Goal: Task Accomplishment & Management: Manage account settings

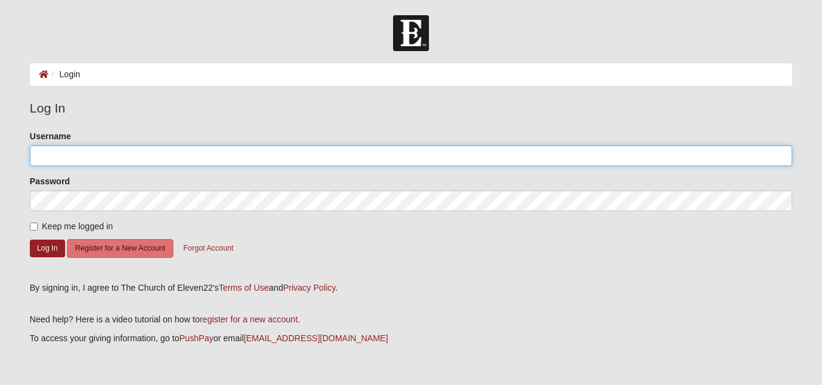
click at [78, 159] on input "Username" at bounding box center [411, 155] width 762 height 21
type input "[EMAIL_ADDRESS][PERSON_NAME][DOMAIN_NAME]"
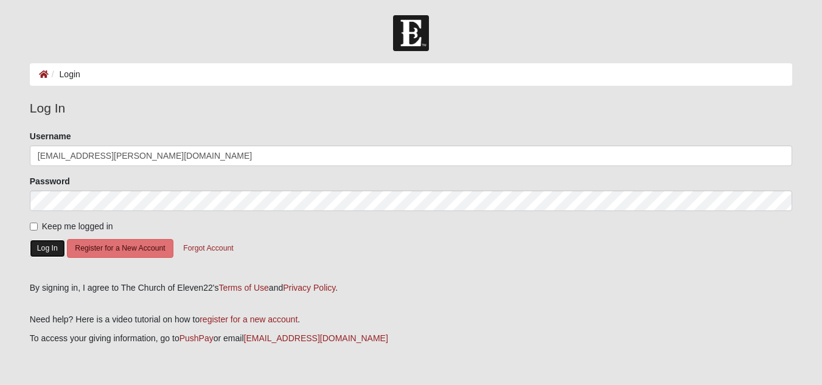
click at [44, 250] on button "Log In" at bounding box center [47, 249] width 35 height 18
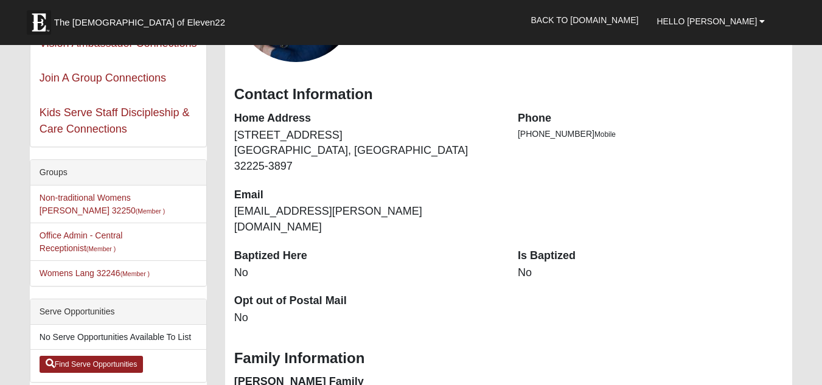
scroll to position [180, 0]
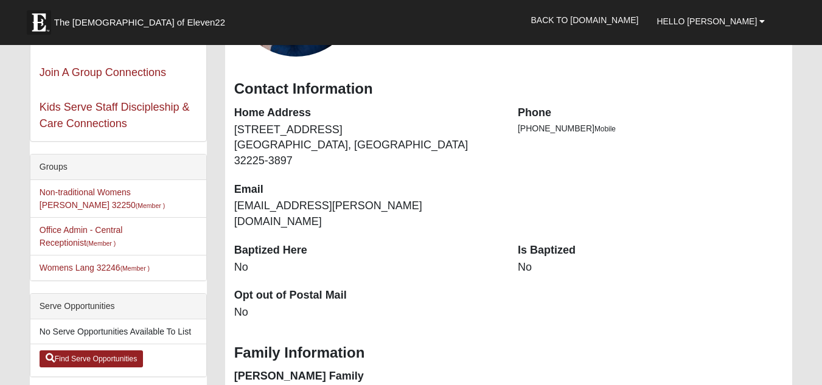
click at [526, 260] on dd "No" at bounding box center [650, 268] width 265 height 16
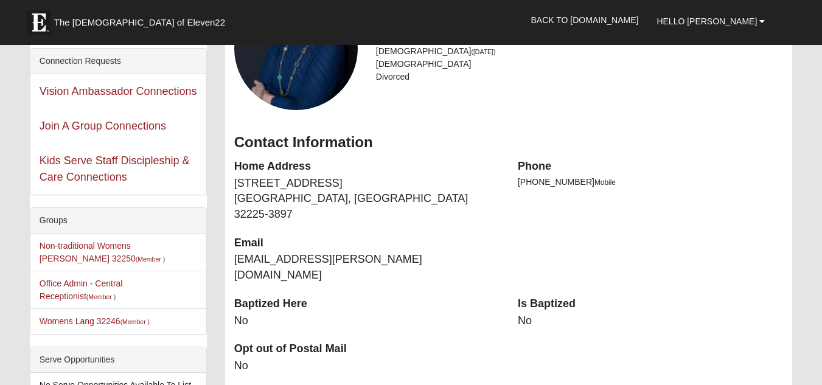
scroll to position [132, 0]
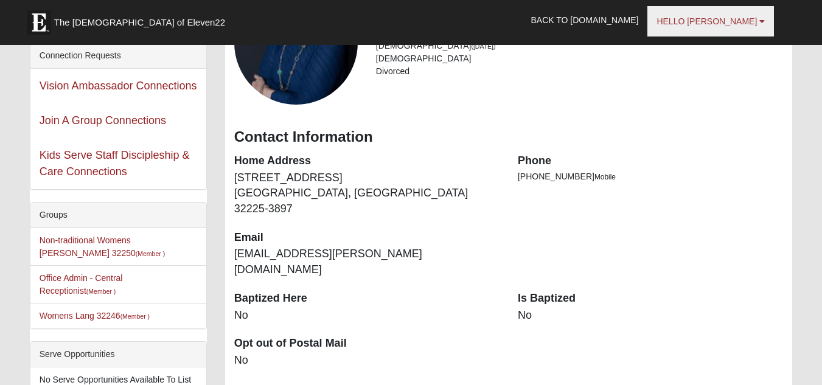
click at [757, 22] on link "Hello [PERSON_NAME]" at bounding box center [710, 21] width 127 height 30
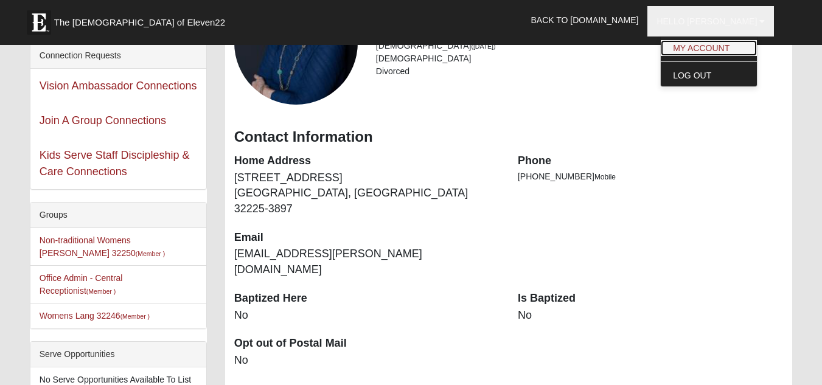
click at [721, 53] on link "My Account" at bounding box center [709, 48] width 96 height 16
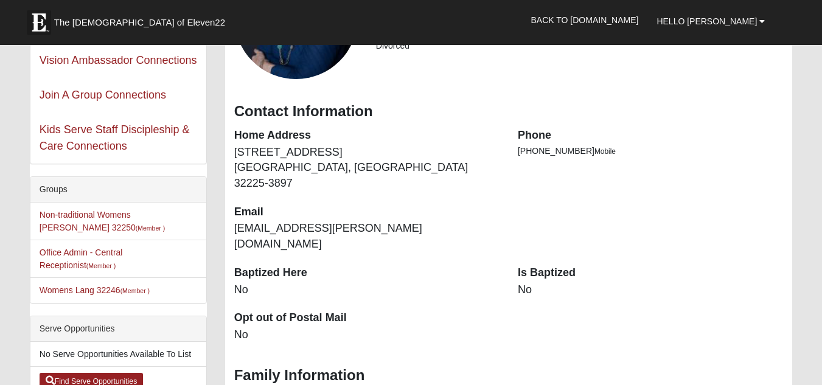
scroll to position [189, 0]
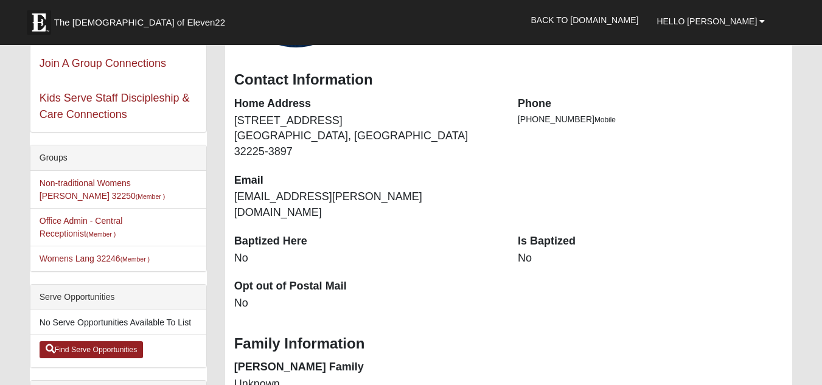
click at [529, 251] on dd "No" at bounding box center [650, 259] width 265 height 16
click at [521, 251] on dd "No" at bounding box center [650, 259] width 265 height 16
click at [523, 251] on dd "No" at bounding box center [650, 259] width 265 height 16
click at [529, 251] on dd "No" at bounding box center [650, 259] width 265 height 16
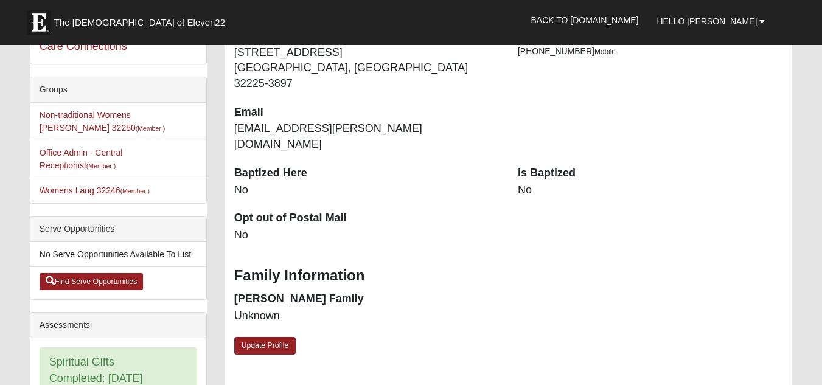
scroll to position [258, 0]
click at [260, 336] on link "Update Profile" at bounding box center [265, 345] width 62 height 18
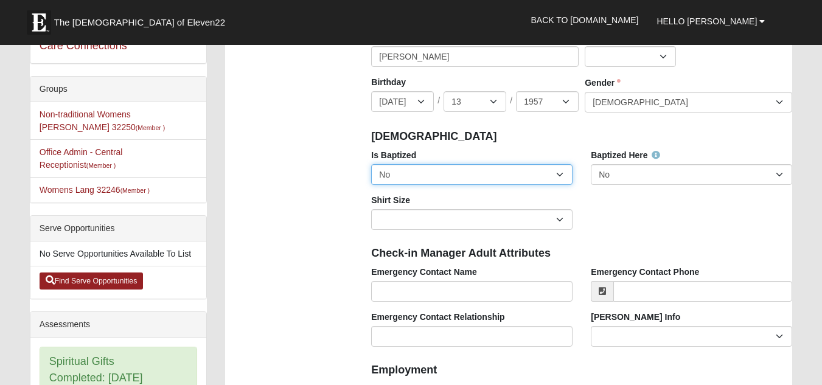
click at [559, 175] on select "No Yes" at bounding box center [471, 174] width 201 height 21
select select "True"
click at [371, 164] on select "No Yes" at bounding box center [471, 174] width 201 height 21
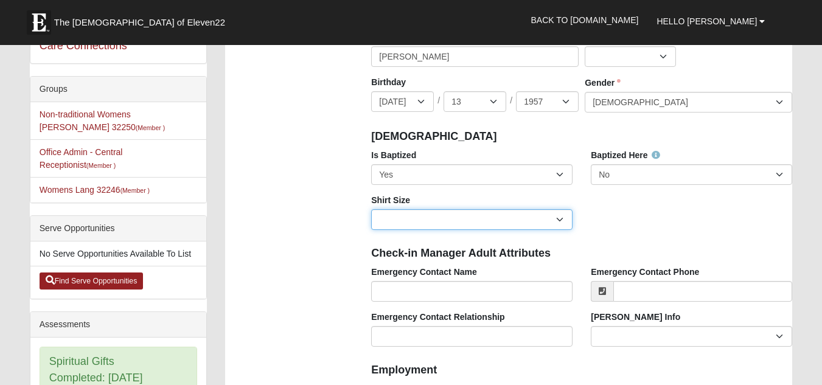
click at [554, 223] on select "Adult Small Adult Medium Adult Large Adult XL Adult XXL Adult 3XL Adult 4XL You…" at bounding box center [471, 219] width 201 height 21
select select "Adult Medium"
click at [371, 209] on select "Adult Small Adult Medium Adult Large Adult XL Adult XXL Adult 3XL Adult 4XL You…" at bounding box center [471, 219] width 201 height 21
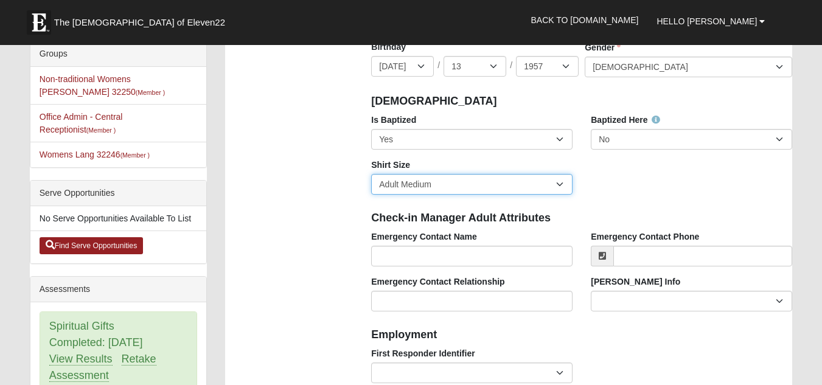
scroll to position [298, 0]
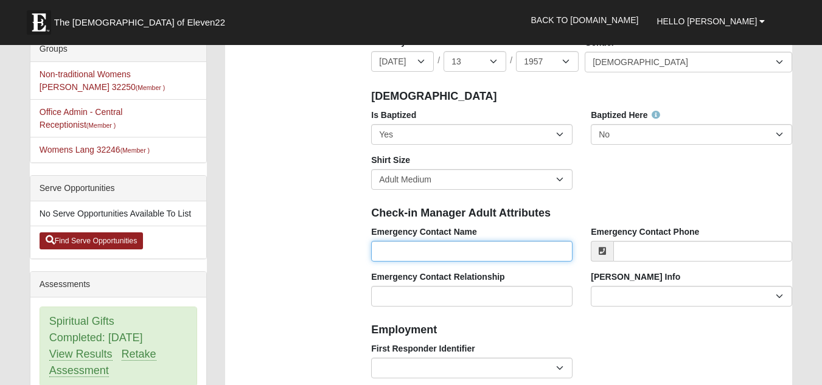
click at [406, 255] on input "Emergency Contact Name" at bounding box center [471, 251] width 201 height 21
type input "[PERSON_NAME]"
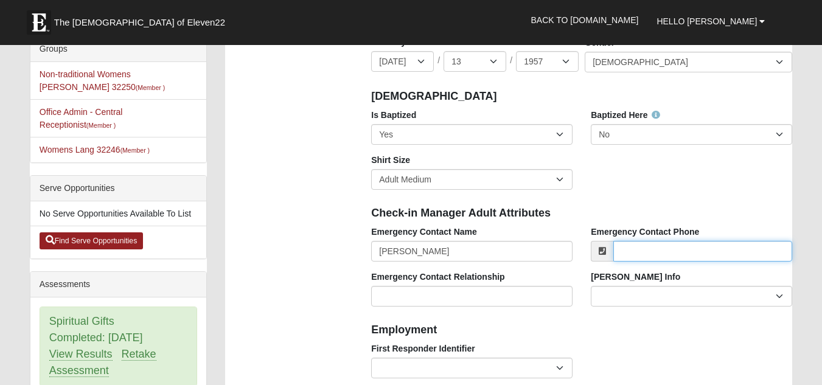
click at [639, 249] on input "Emergency Contact Phone" at bounding box center [702, 251] width 179 height 21
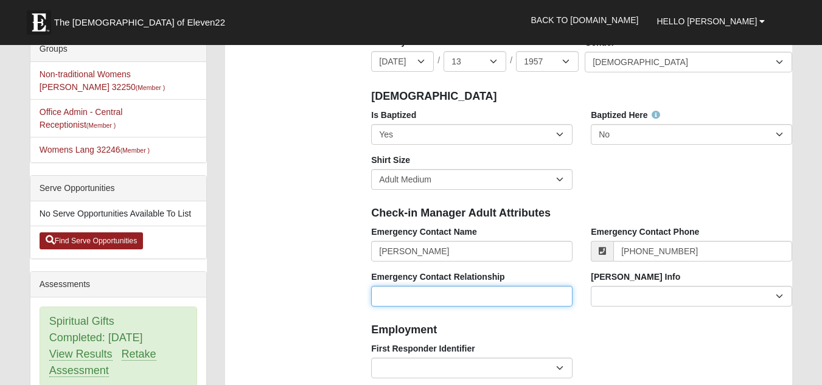
click at [452, 299] on input "Emergency Contact Relationship" at bounding box center [471, 296] width 201 height 21
type input "(904) 735-2217"
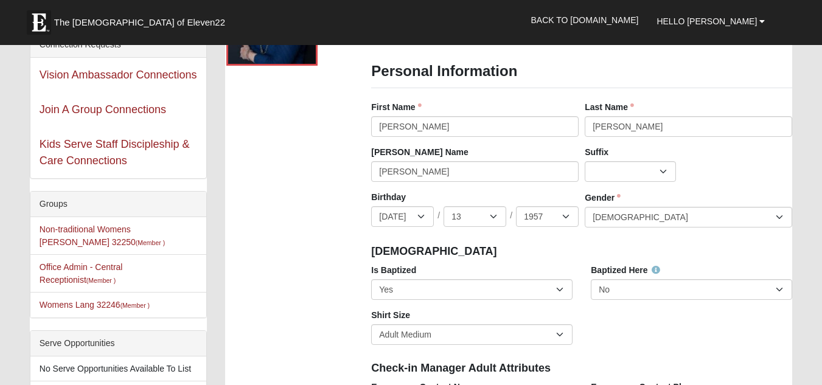
scroll to position [144, 0]
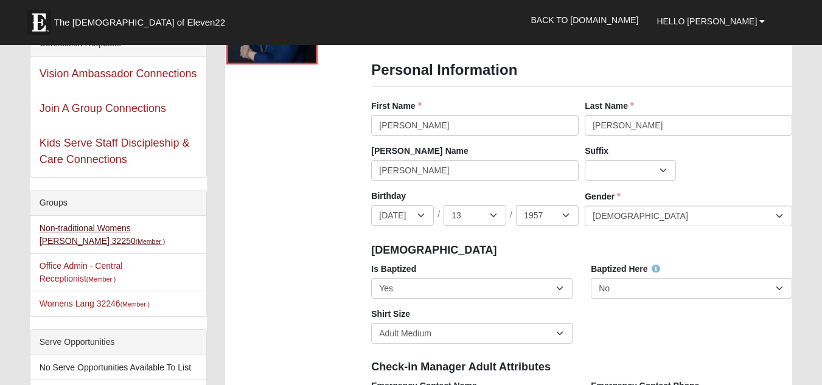
type input "son"
click at [165, 231] on link "Non-traditional Womens Massey 32250 (Member )" at bounding box center [102, 234] width 125 height 23
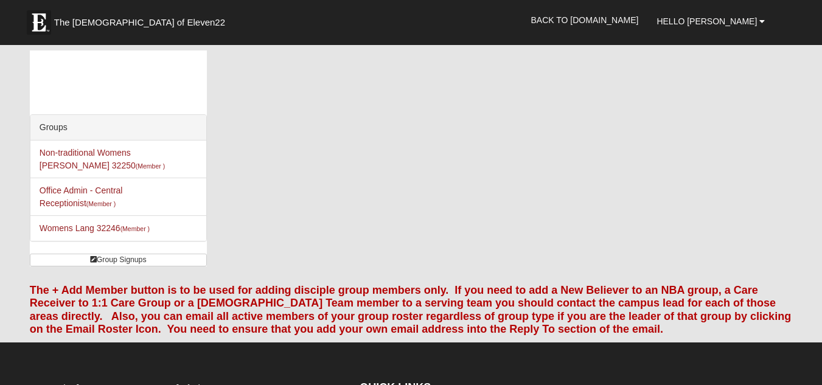
scroll to position [1, 0]
click at [165, 155] on link "Non-traditional Womens Massey 32250 (Member )" at bounding box center [102, 158] width 125 height 23
click at [363, 218] on div "Groups Non-traditional Womens [PERSON_NAME] 32250 (Member ) Disciple Group Offi…" at bounding box center [411, 162] width 780 height 225
click at [238, 246] on div "Groups Non-traditional Womens Massey 32250 (Member ) Office Admin - Central Rec…" at bounding box center [411, 162] width 780 height 225
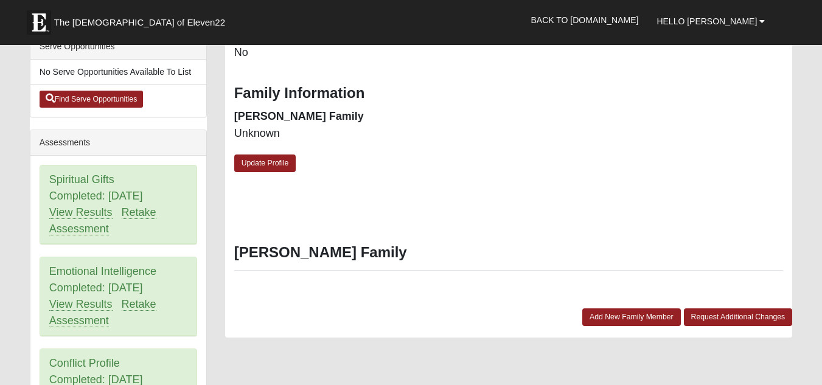
scroll to position [474, 0]
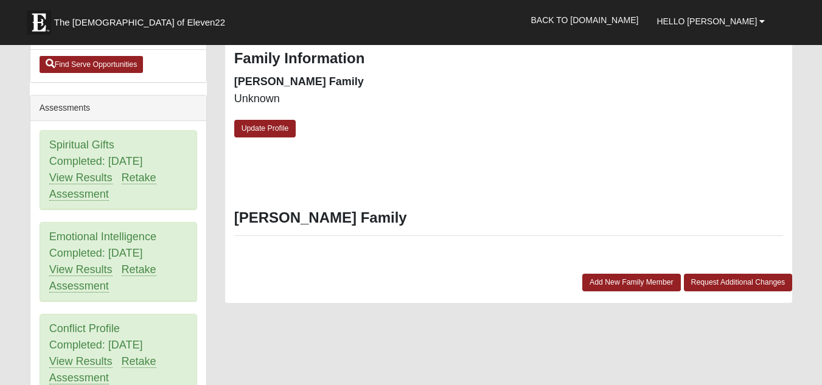
click at [644, 322] on div at bounding box center [509, 376] width 568 height 122
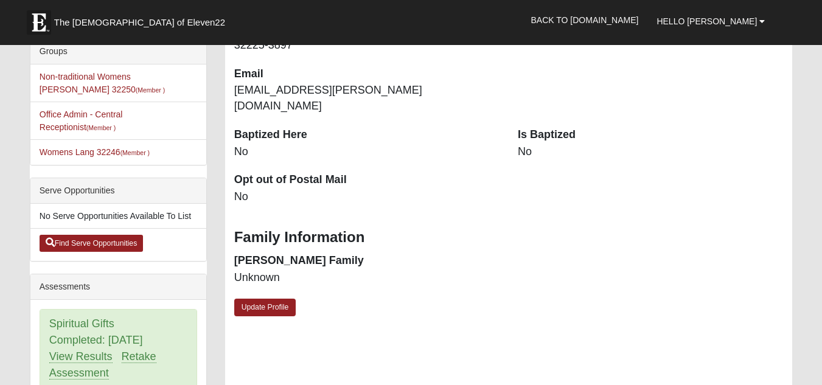
scroll to position [296, 0]
click at [264, 298] on link "Update Profile" at bounding box center [265, 307] width 62 height 18
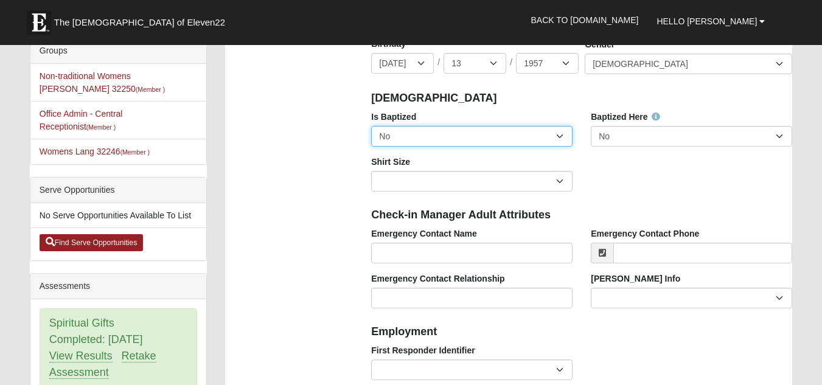
click at [558, 133] on select "No Yes" at bounding box center [471, 136] width 201 height 21
select select "True"
click at [371, 126] on select "No Yes" at bounding box center [471, 136] width 201 height 21
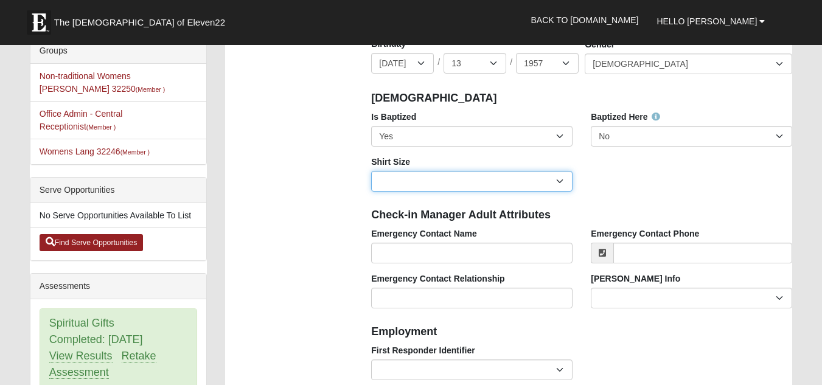
click at [552, 176] on select "Adult Small Adult Medium Adult Large Adult XL Adult XXL Adult 3XL Adult 4XL You…" at bounding box center [471, 181] width 201 height 21
select select "Adult Medium"
click at [371, 171] on select "Adult Small Adult Medium Adult Large Adult XL Adult XXL Adult 3XL Adult 4XL You…" at bounding box center [471, 181] width 201 height 21
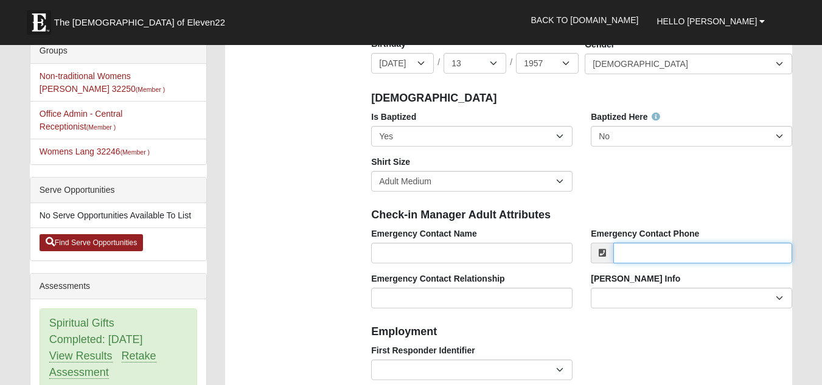
click at [646, 252] on input "Emergency Contact Phone" at bounding box center [702, 253] width 179 height 21
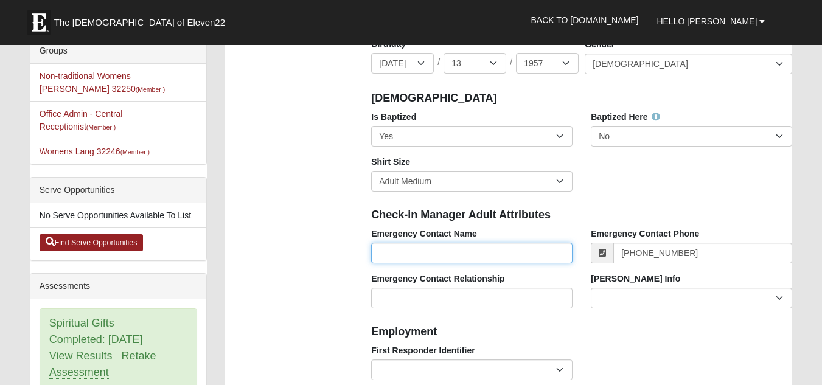
click at [425, 251] on input "Emergency Contact Name" at bounding box center [471, 253] width 201 height 21
type input "[PHONE_NUMBER]"
type input "[PERSON_NAME]"
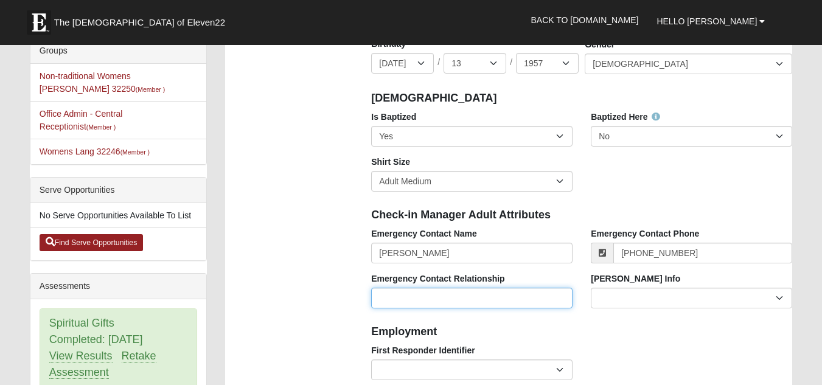
click at [409, 302] on input "Emergency Contact Relationship" at bounding box center [471, 298] width 201 height 21
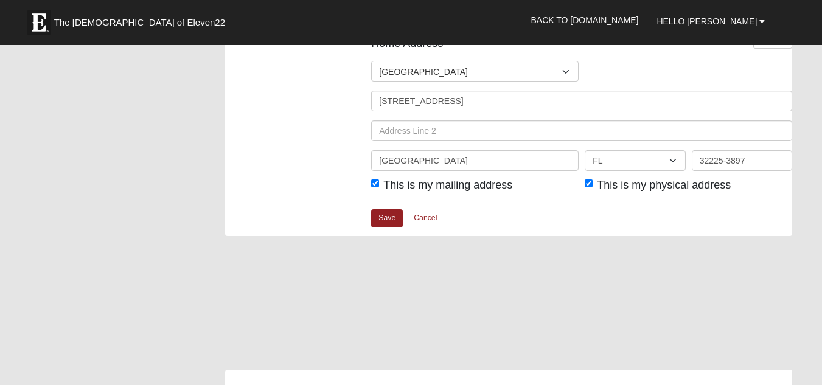
scroll to position [1559, 0]
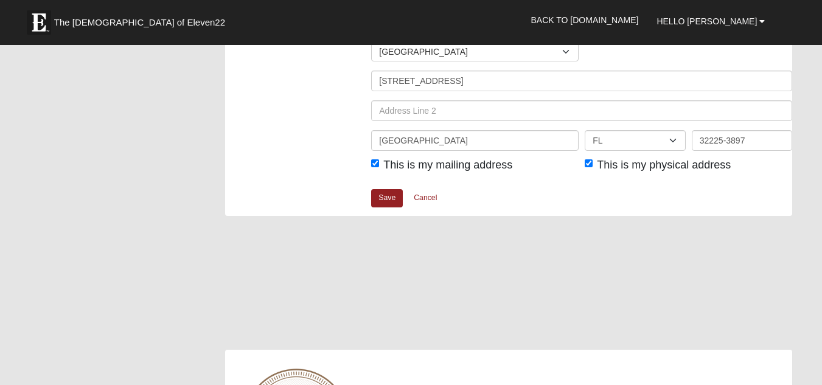
type input "son"
click at [381, 193] on link "Save" at bounding box center [387, 198] width 32 height 18
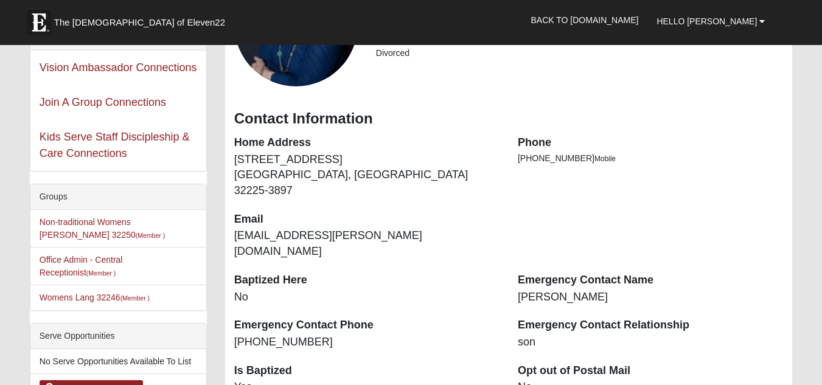
scroll to position [159, 0]
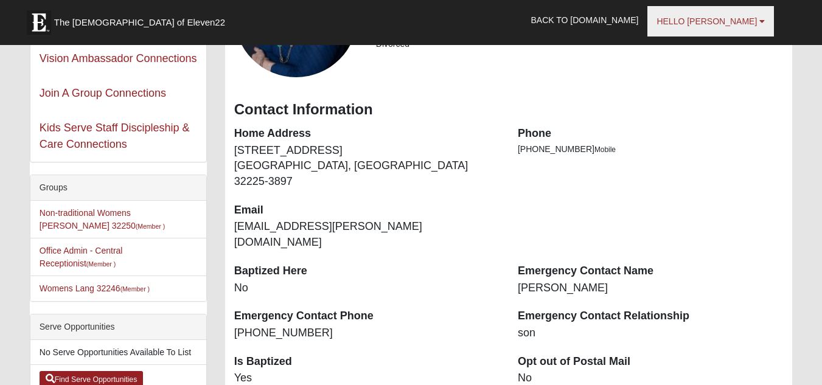
click at [763, 21] on b at bounding box center [761, 21] width 5 height 9
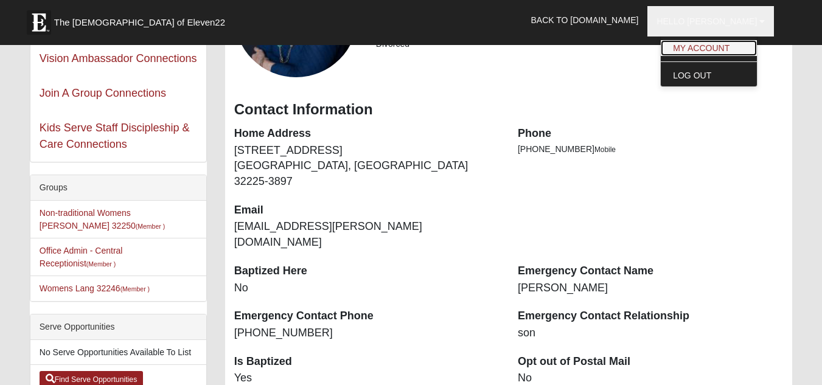
click at [721, 47] on link "My Account" at bounding box center [709, 48] width 96 height 16
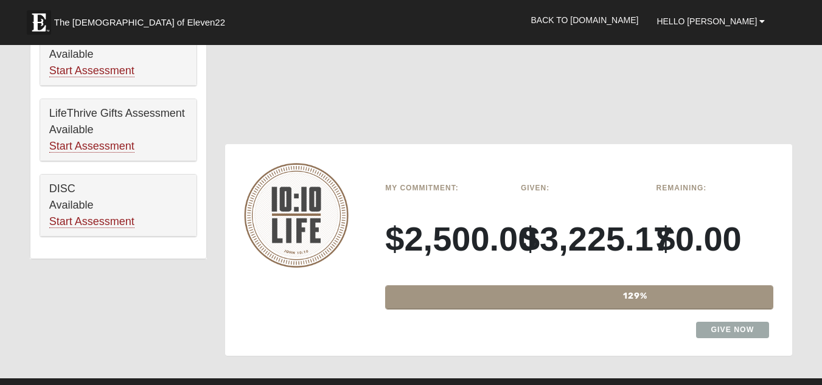
scroll to position [870, 0]
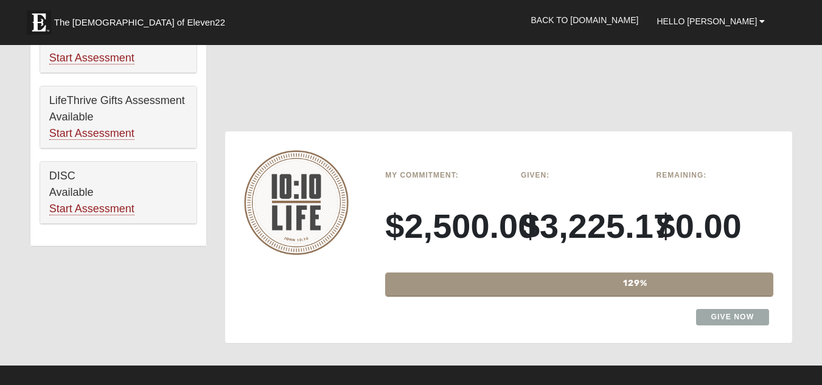
click at [641, 273] on div "129%" at bounding box center [635, 284] width 499 height 23
click at [531, 171] on h6 "Given:" at bounding box center [579, 175] width 117 height 9
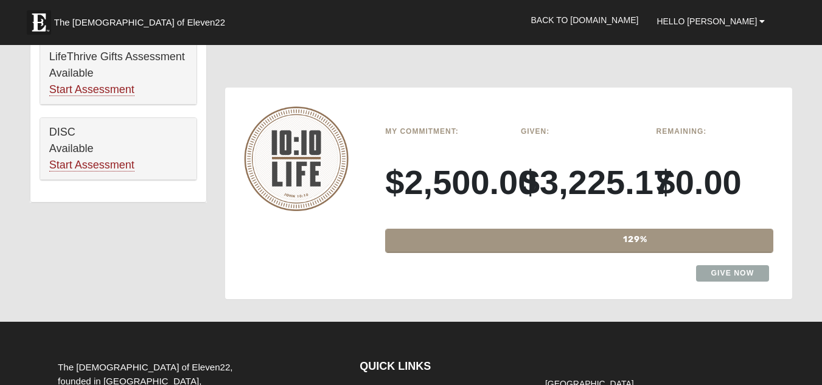
scroll to position [915, 0]
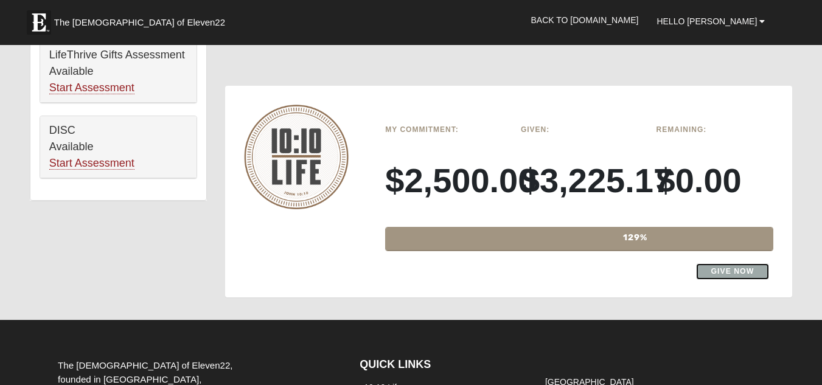
click at [731, 263] on link "Give Now" at bounding box center [733, 271] width 74 height 16
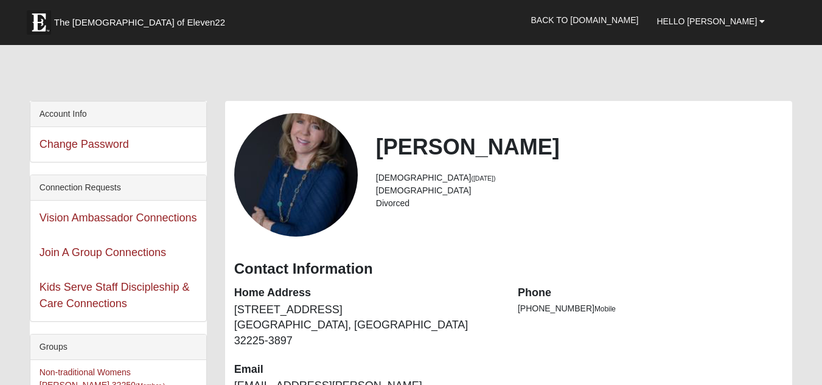
scroll to position [891, 0]
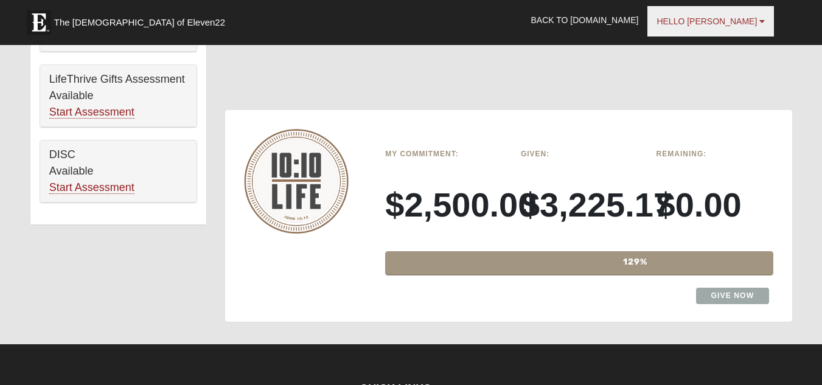
click at [767, 22] on link "Hello [PERSON_NAME]" at bounding box center [710, 21] width 127 height 30
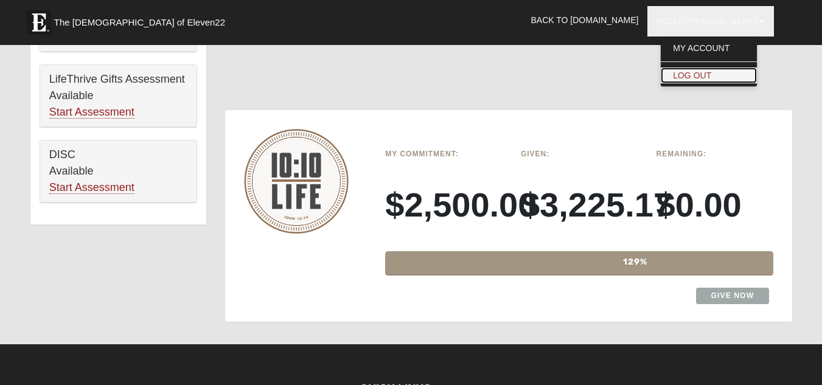
click at [724, 73] on link "Log Out" at bounding box center [709, 76] width 96 height 16
